Goal: Navigation & Orientation: Find specific page/section

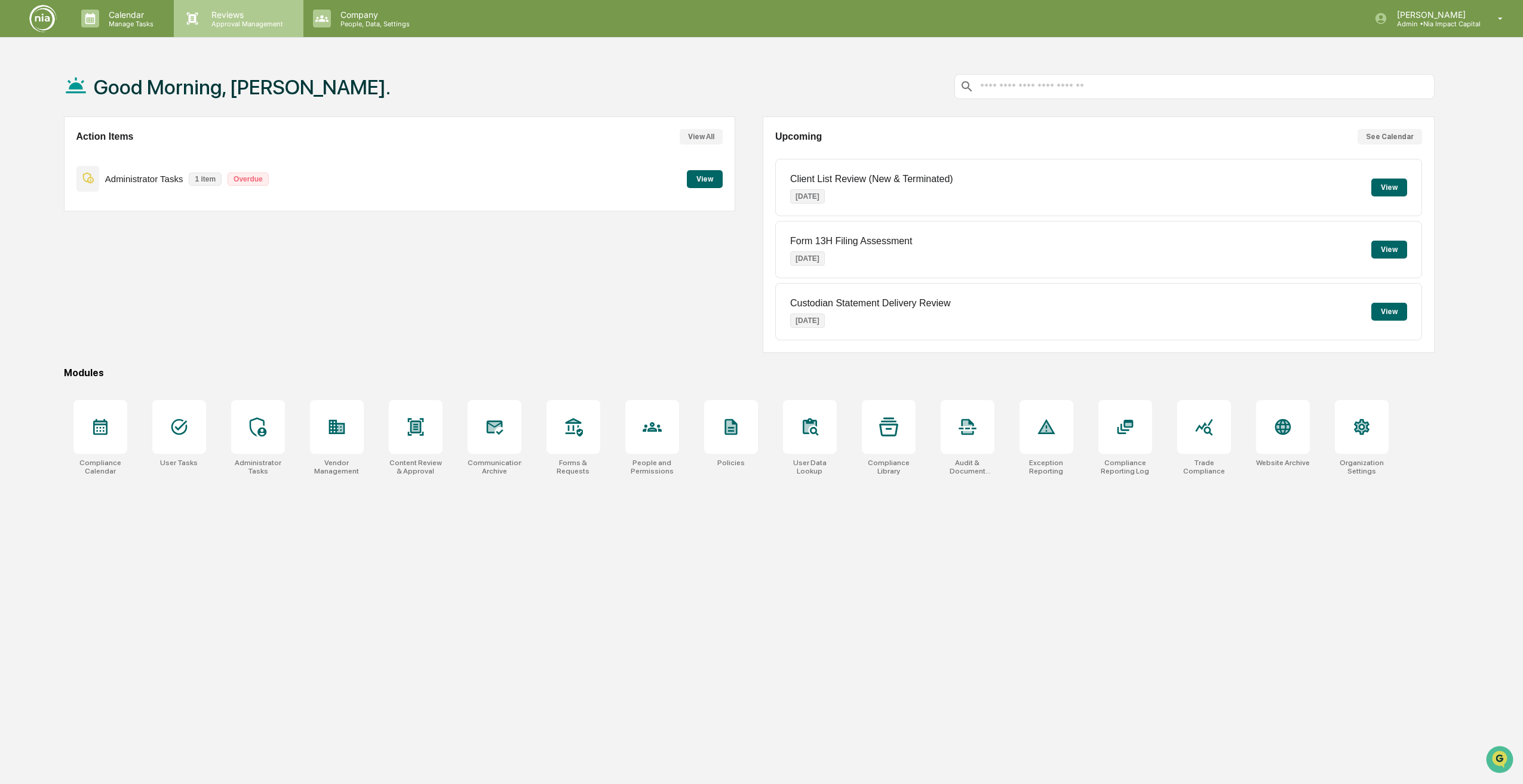
click at [247, 16] on p "Reviews" at bounding box center [245, 14] width 87 height 10
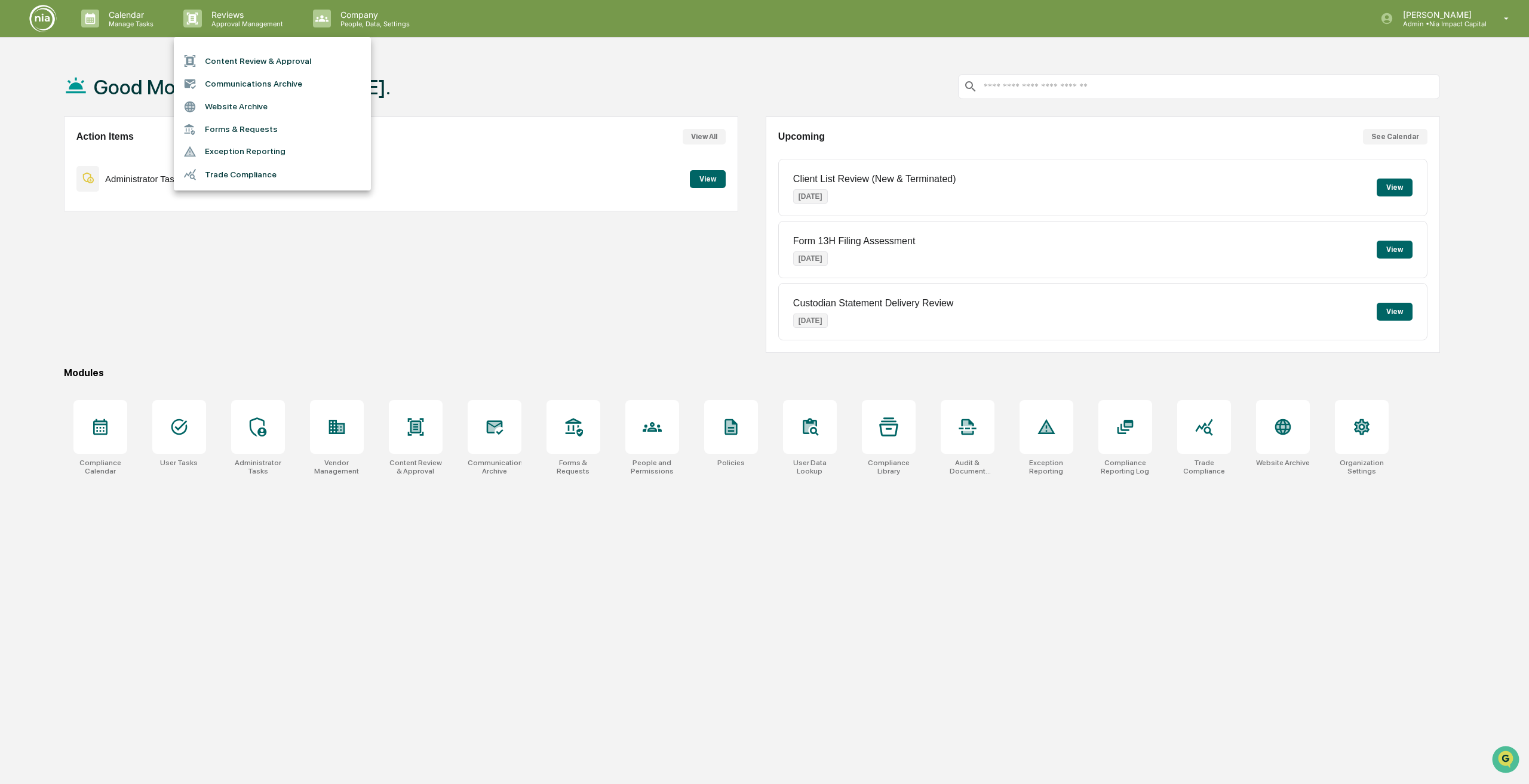
click at [361, 25] on div at bounding box center [764, 392] width 1529 height 784
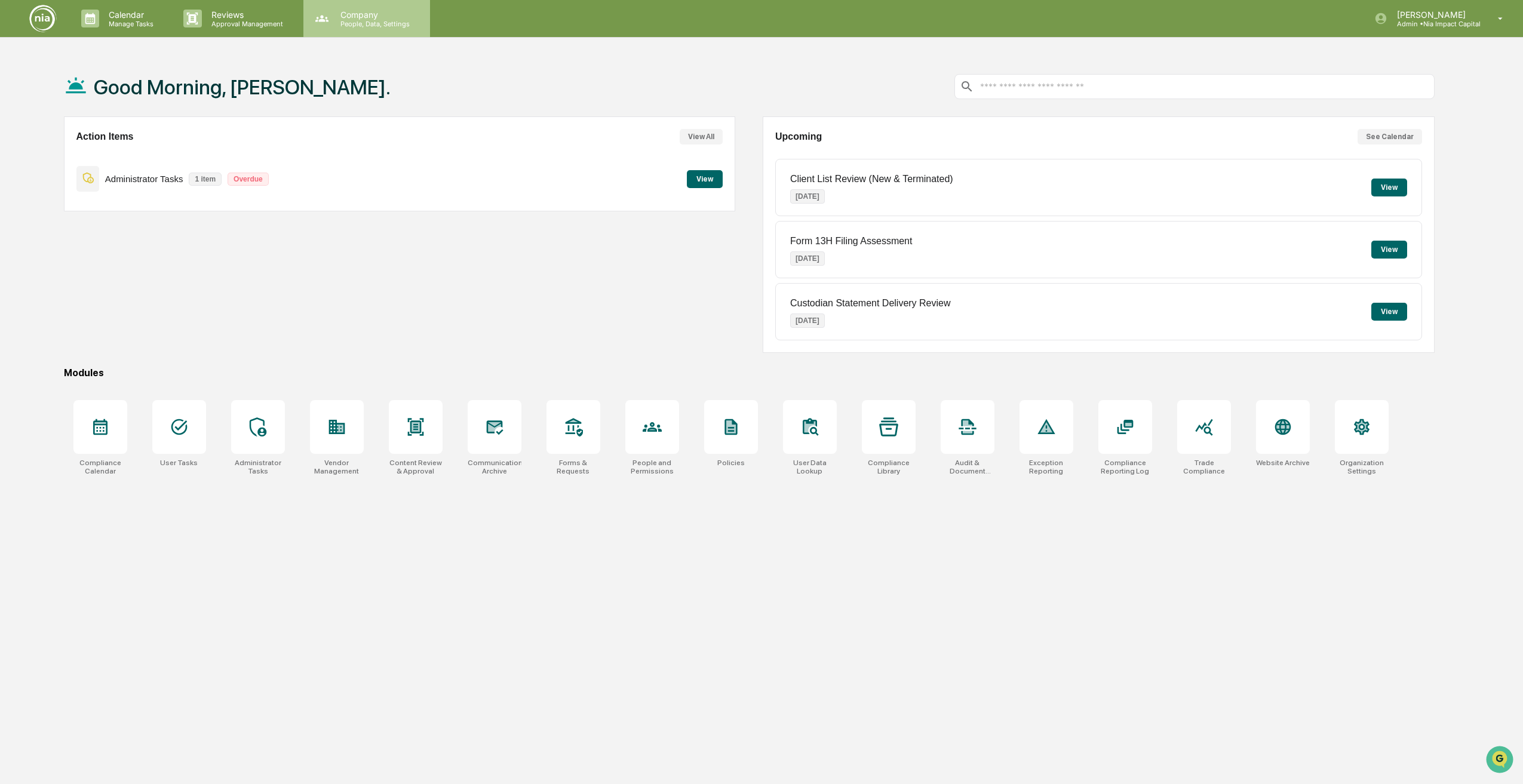
click at [388, 18] on p "Company" at bounding box center [373, 14] width 85 height 10
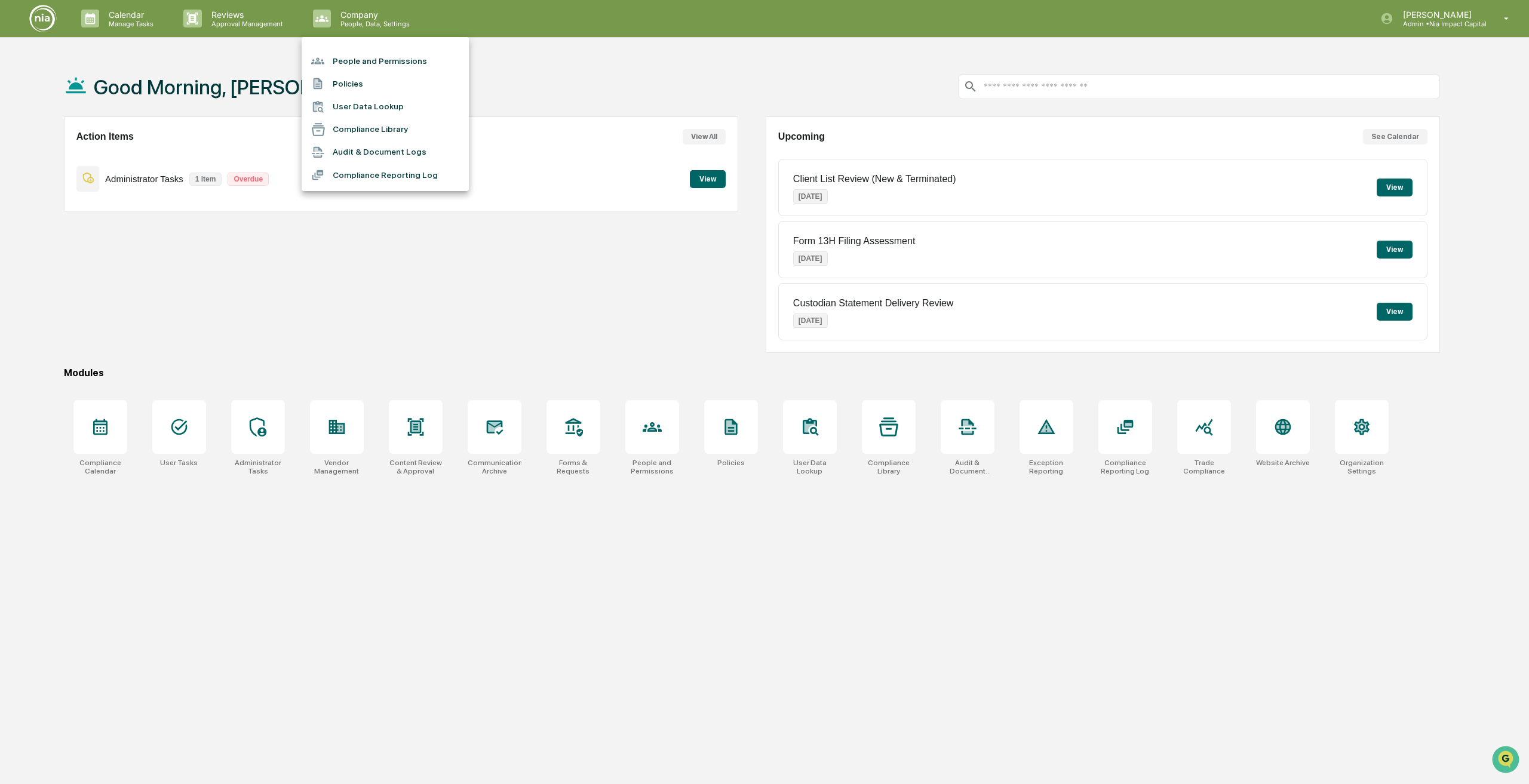
click at [122, 14] on div at bounding box center [764, 392] width 1529 height 784
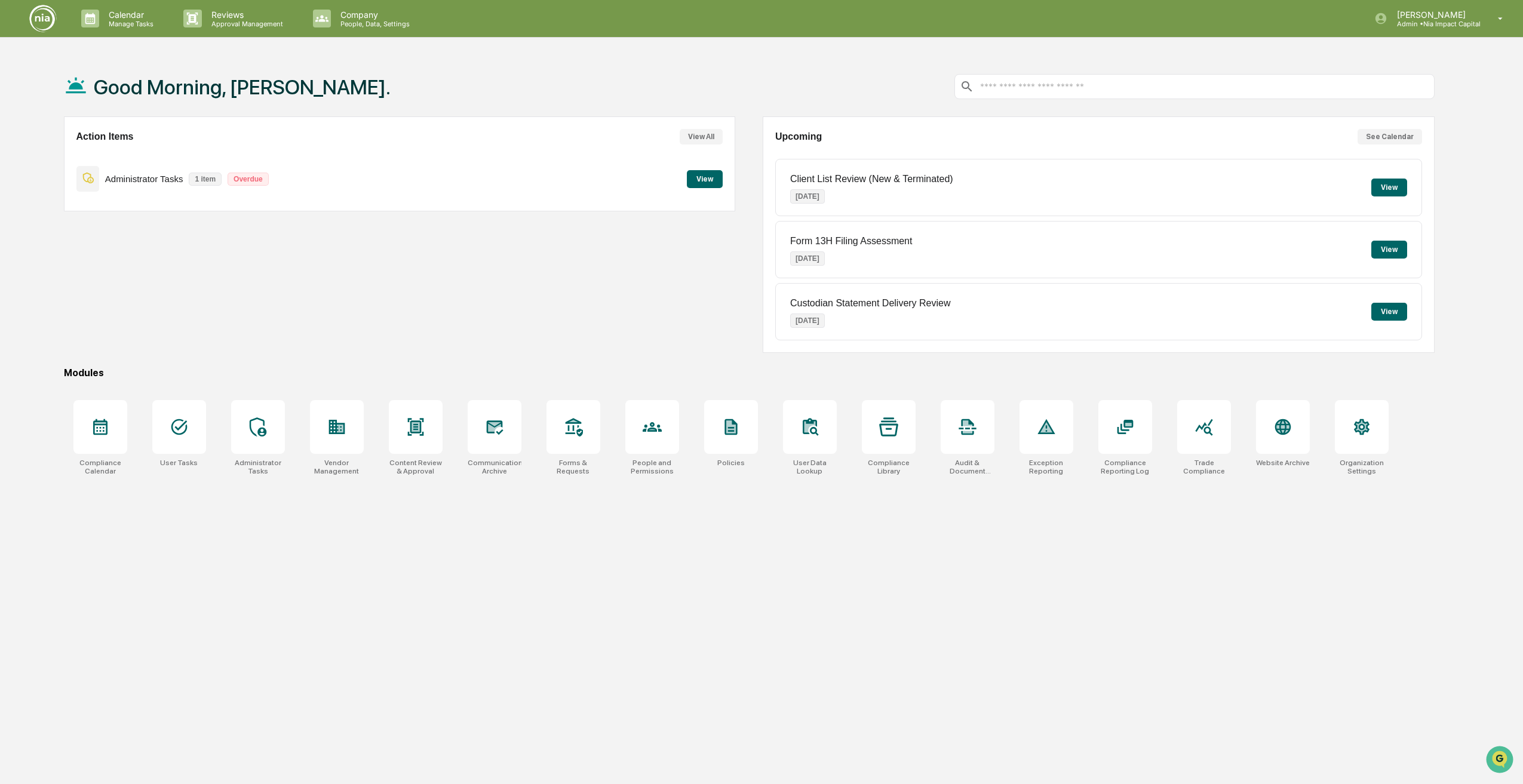
click at [917, 581] on div "Good Morning, [PERSON_NAME]. Action Items View All Administrator Tasks 1 item O…" at bounding box center [749, 448] width 1407 height 784
click at [323, 401] on div at bounding box center [337, 427] width 54 height 54
